Goal: Find specific page/section: Find specific page/section

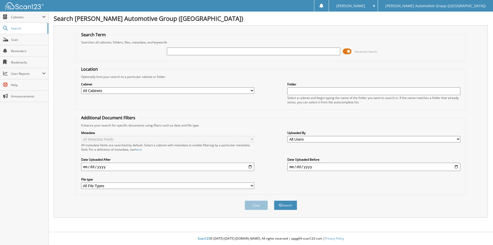
click at [214, 52] on input "text" at bounding box center [253, 52] width 173 height 8
type input "p"
type input "PW604895"
click at [274, 200] on button "Search" at bounding box center [285, 205] width 23 height 10
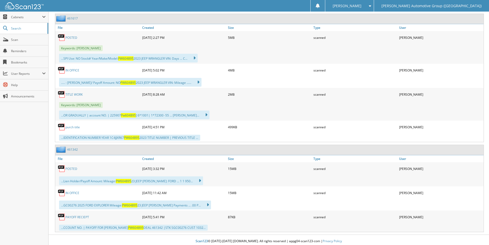
scroll to position [250, 0]
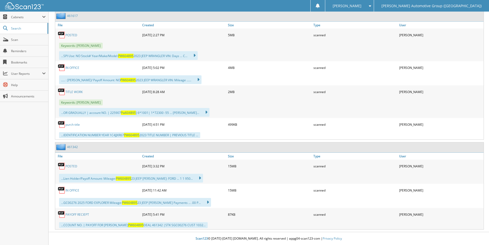
click at [76, 124] on link "purch title" at bounding box center [73, 124] width 14 height 4
click at [79, 87] on div "TITLE WORK 09-17-2025 8:28 AM 2MB scanned" at bounding box center [269, 91] width 429 height 13
click at [79, 90] on link "TITLE WORK" at bounding box center [74, 92] width 17 height 4
click at [28, 134] on div "Close Cabinets My Company Email Addresses Search Scan" at bounding box center [24, 128] width 49 height 233
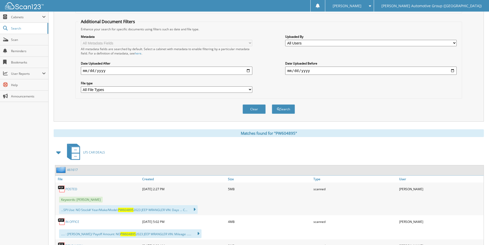
scroll to position [0, 0]
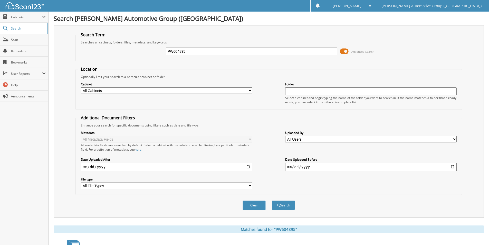
drag, startPoint x: 179, startPoint y: 52, endPoint x: 93, endPoint y: 49, distance: 86.4
click at [93, 49] on div "PW604895 Advanced Search" at bounding box center [268, 51] width 381 height 14
type input "p"
type input "PLE27111"
click at [272, 200] on button "Search" at bounding box center [283, 205] width 23 height 10
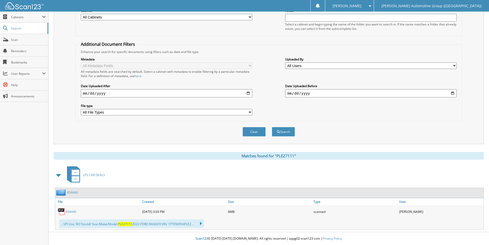
click at [69, 191] on link "454440" at bounding box center [72, 192] width 11 height 4
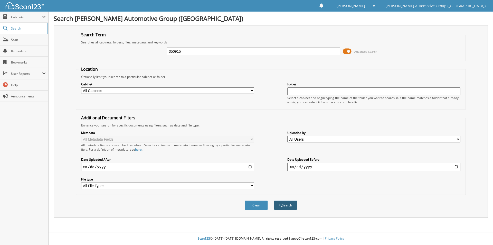
type input "350915"
click at [288, 205] on button "Search" at bounding box center [285, 205] width 23 height 10
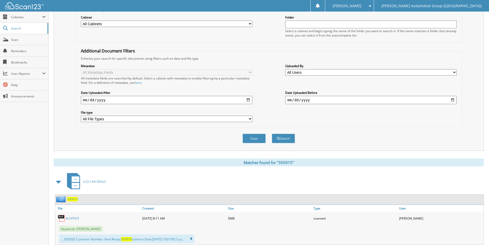
scroll to position [82, 0]
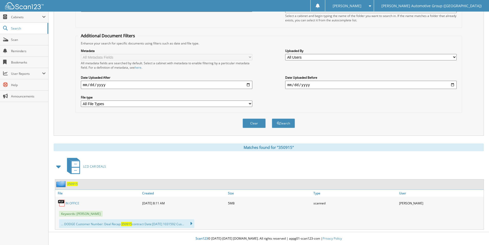
click at [72, 184] on span "350915" at bounding box center [72, 184] width 11 height 4
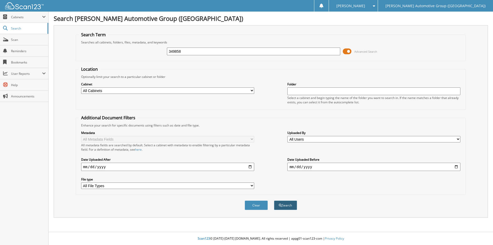
type input "349858"
click at [281, 203] on button "Search" at bounding box center [285, 205] width 23 height 10
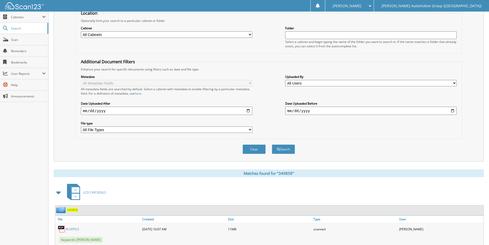
scroll to position [136, 0]
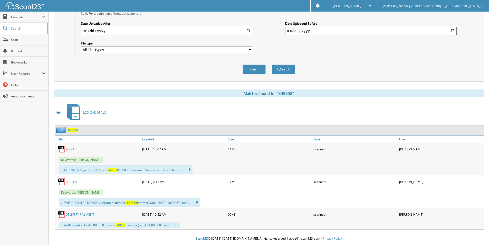
click at [71, 129] on span "349858" at bounding box center [72, 130] width 11 height 4
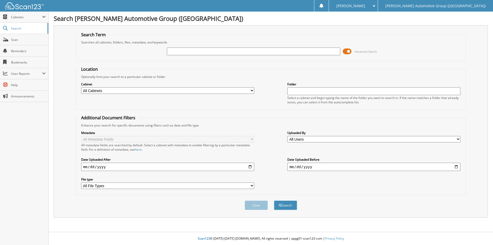
click at [205, 54] on input "text" at bounding box center [253, 52] width 173 height 8
click at [184, 50] on input "text" at bounding box center [253, 52] width 173 height 8
paste input "350332"
type input "350332"
click at [291, 209] on button "Search" at bounding box center [285, 205] width 23 height 10
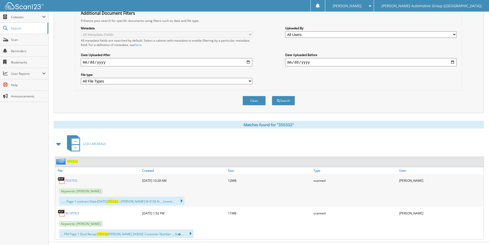
scroll to position [115, 0]
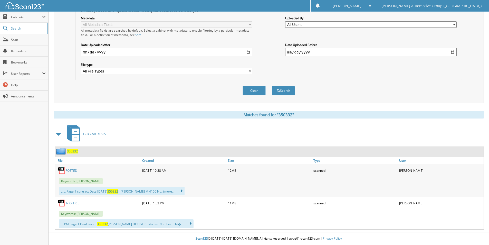
click at [72, 149] on span "350332" at bounding box center [72, 151] width 11 height 4
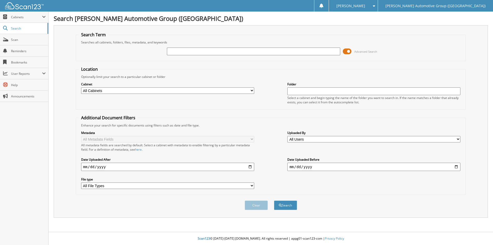
click at [171, 52] on input "text" at bounding box center [253, 52] width 173 height 8
type input "rw238467"
click at [274, 200] on button "Search" at bounding box center [285, 205] width 23 height 10
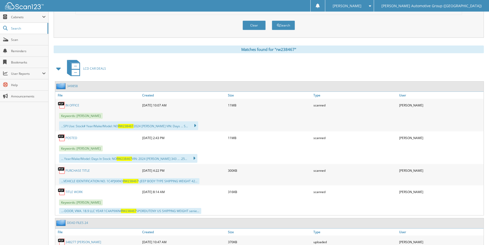
scroll to position [210, 0]
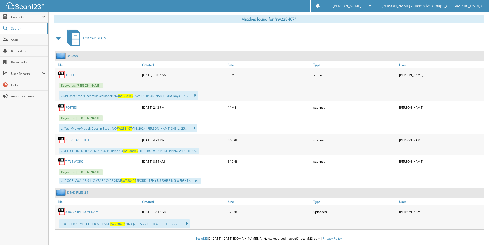
click at [77, 160] on link "TITLE WORK" at bounding box center [74, 161] width 17 height 4
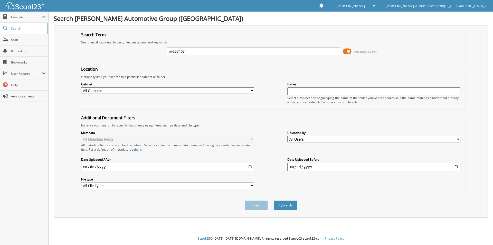
click at [210, 71] on fieldset "Location Optionally limit your search to a particular cabinet or folder Cabinet…" at bounding box center [271, 87] width 391 height 43
click at [284, 205] on button "Search" at bounding box center [285, 205] width 23 height 10
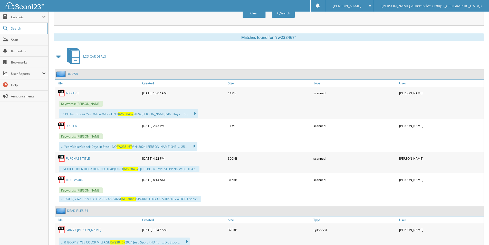
scroll to position [210, 0]
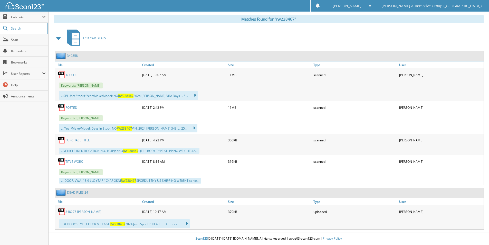
click at [71, 106] on link "POSTED" at bounding box center [72, 107] width 12 height 4
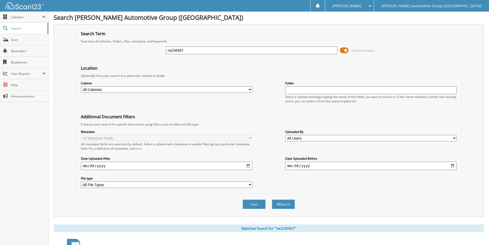
scroll to position [0, 0]
